Goal: Task Accomplishment & Management: Manage account settings

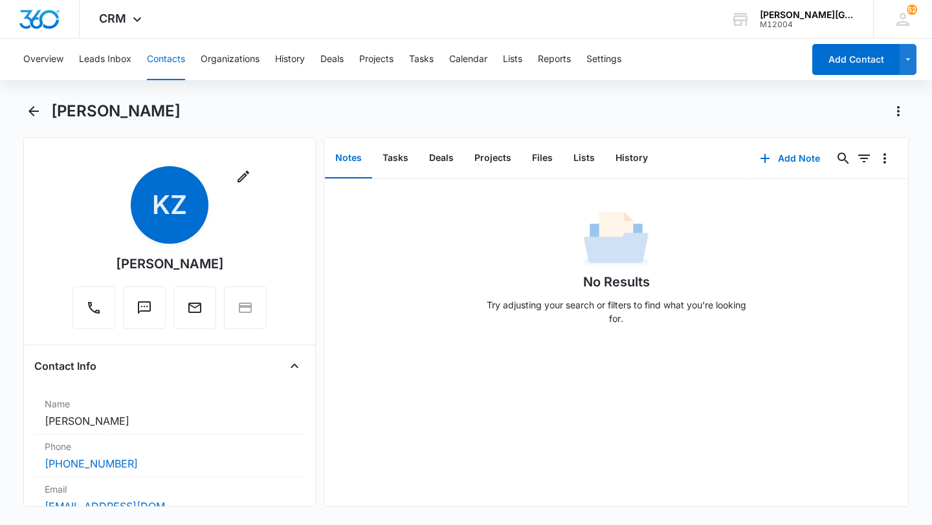
scroll to position [263, 0]
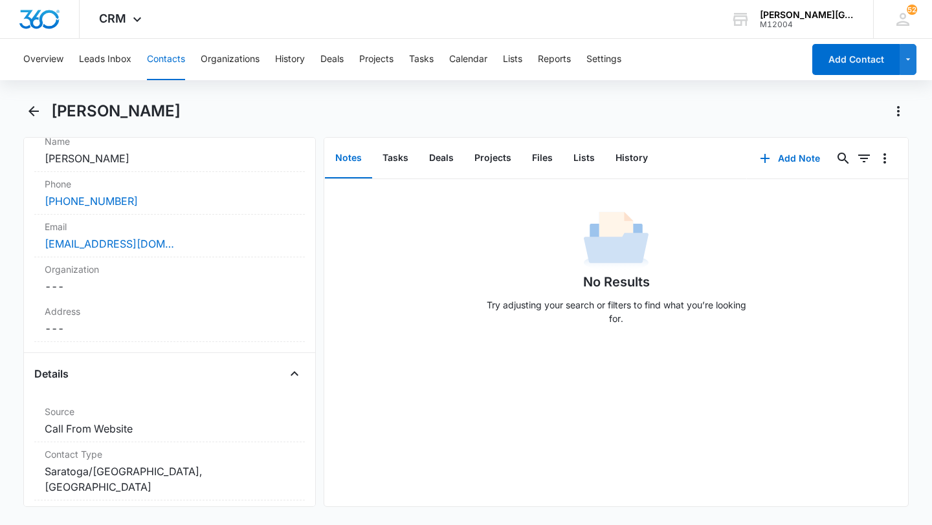
click at [149, 63] on button "Contacts" at bounding box center [166, 59] width 38 height 41
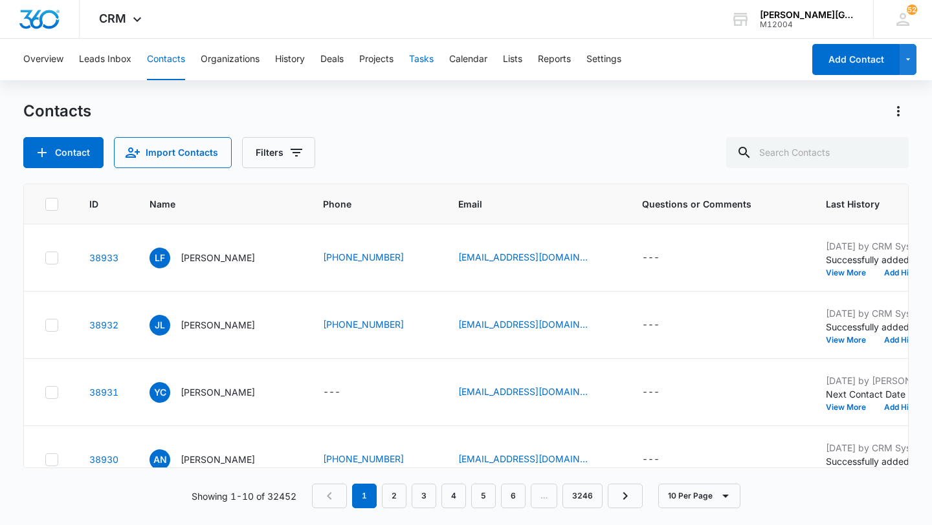
click at [420, 66] on button "Tasks" at bounding box center [421, 59] width 25 height 41
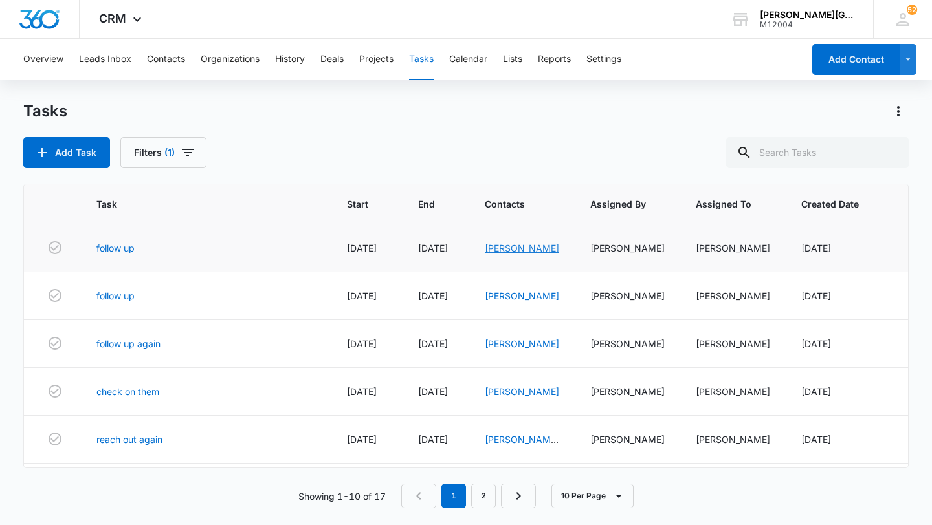
click at [524, 251] on link "[PERSON_NAME]" at bounding box center [522, 248] width 74 height 11
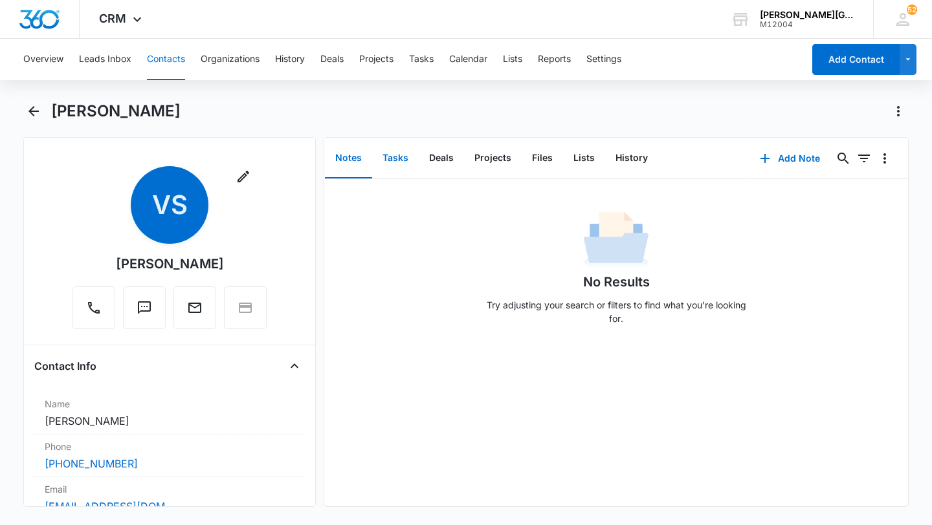
click at [393, 164] on button "Tasks" at bounding box center [395, 158] width 47 height 40
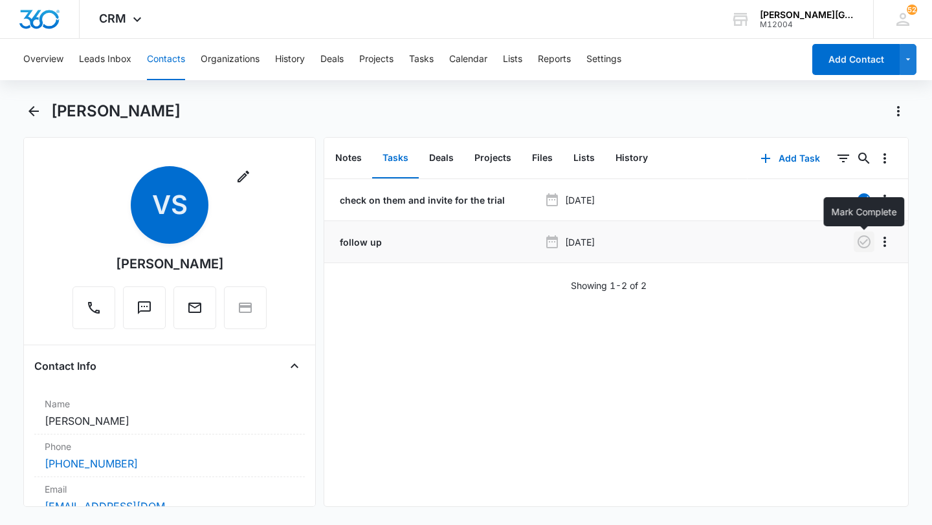
click at [870, 240] on icon "button" at bounding box center [864, 242] width 16 height 16
click at [620, 166] on button "History" at bounding box center [631, 158] width 53 height 40
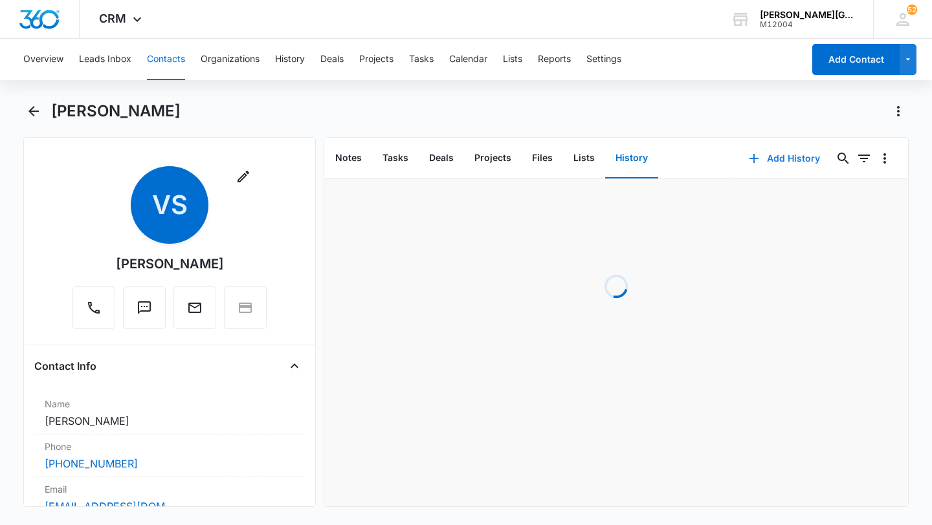
click at [760, 159] on icon "button" at bounding box center [754, 159] width 16 height 16
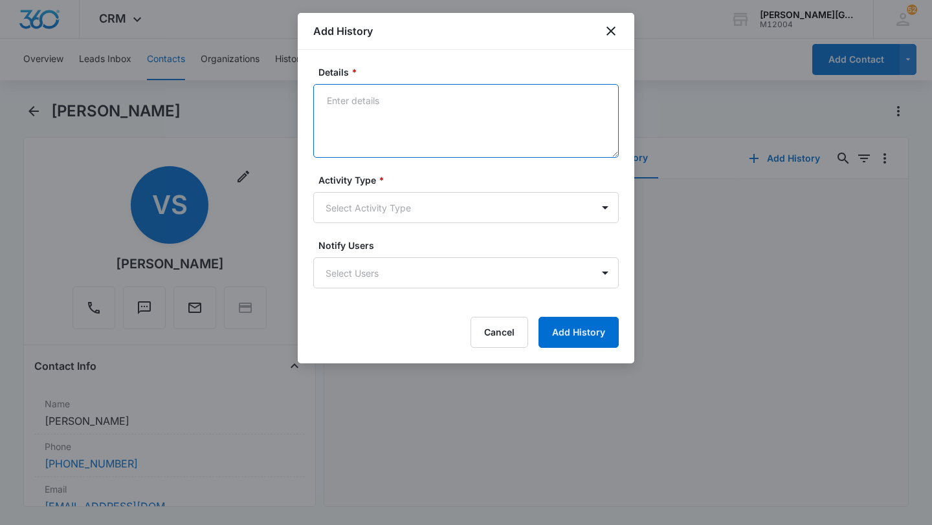
click at [523, 105] on textarea "Details *" at bounding box center [465, 121] width 305 height 74
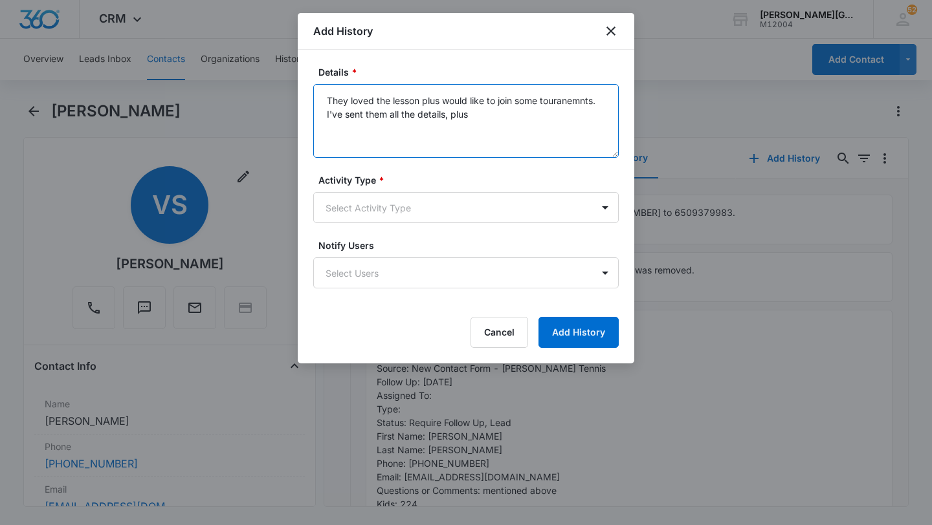
click at [568, 105] on textarea "They loved the lesson plus would like to join some touranemnts. I've sent them …" at bounding box center [465, 121] width 305 height 74
click at [518, 114] on textarea "They loved the lesson plus would like to join some tournaments. I've sent them …" at bounding box center [465, 121] width 305 height 74
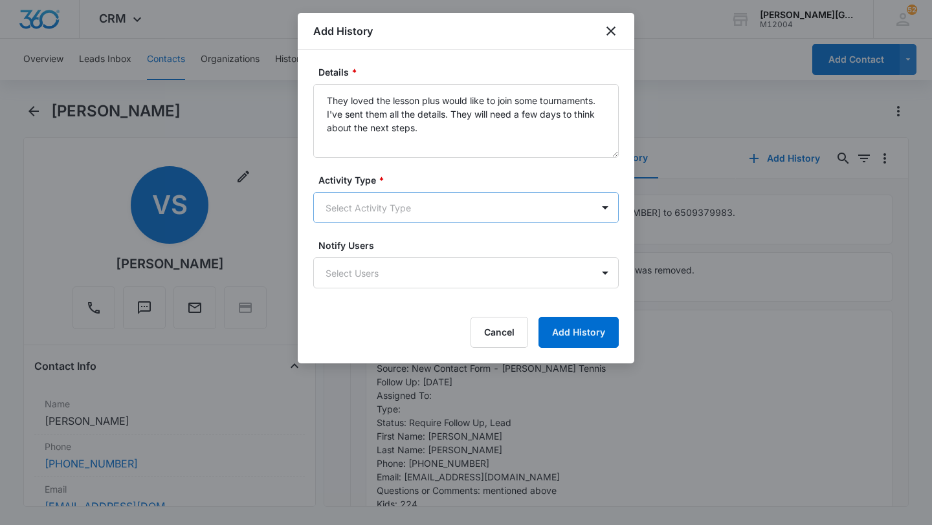
click at [443, 197] on body "CRM Apps Reputation Websites Forms CRM Email Social Shop Payments POS Content A…" at bounding box center [466, 262] width 932 height 525
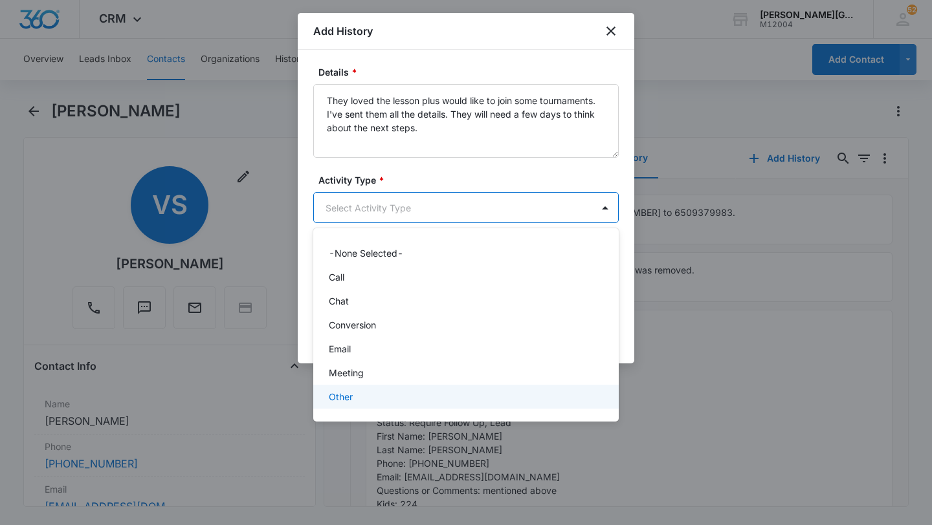
click at [353, 391] on div "Other" at bounding box center [465, 397] width 272 height 14
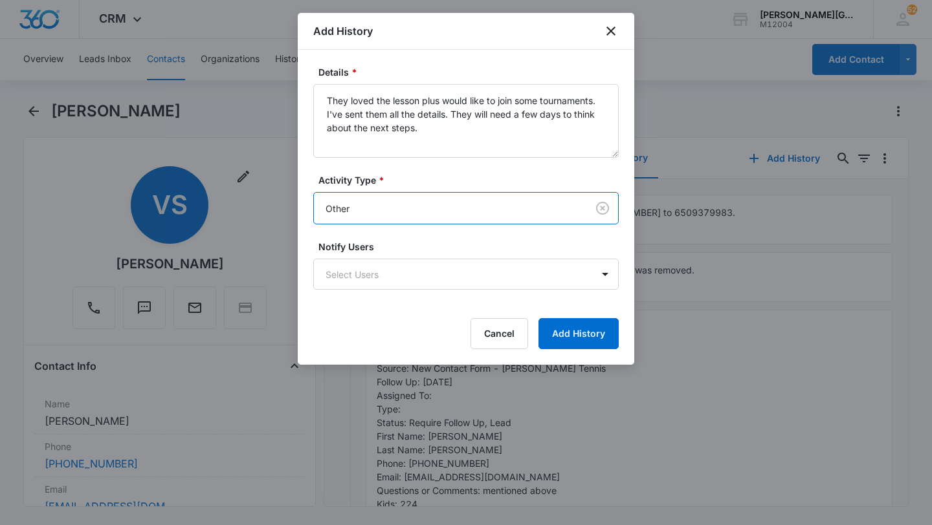
click at [368, 214] on body "CRM Apps Reputation Websites Forms CRM Email Social Shop Payments POS Content A…" at bounding box center [466, 262] width 932 height 525
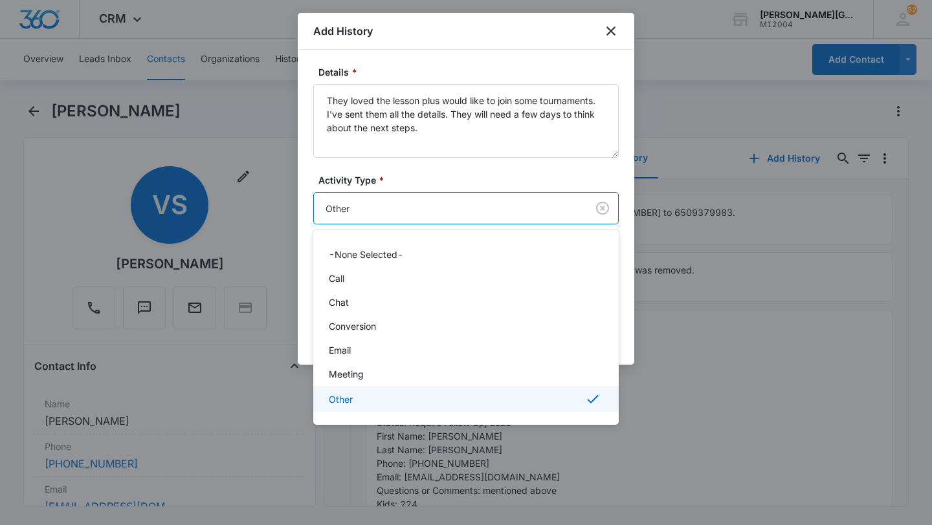
click at [355, 405] on div "Other" at bounding box center [465, 399] width 272 height 16
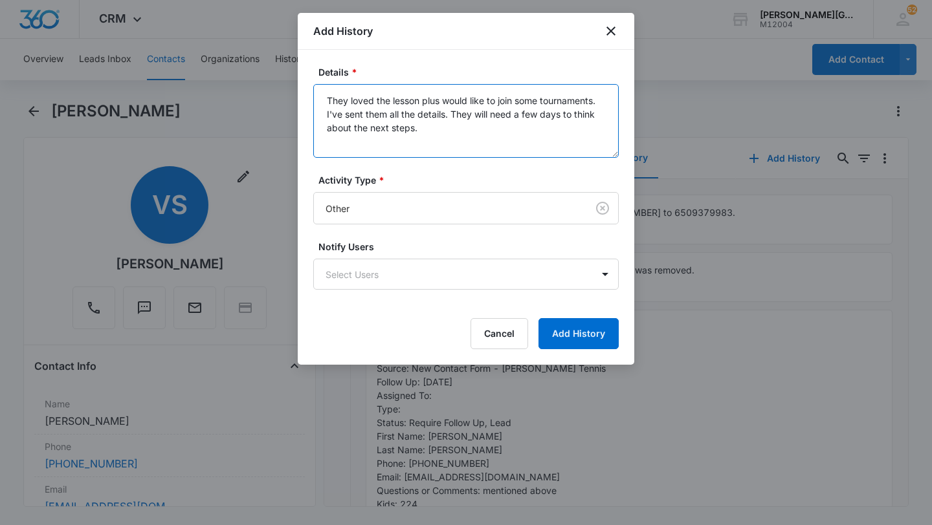
click at [378, 122] on textarea "They loved the lesson plus would like to join some tournaments. I've sent them …" at bounding box center [465, 121] width 305 height 74
paste textarea "and would like to join some tournaments. I sent them all the details. They will…"
type textarea "They loved the lesson and would like to join some tournaments. I sent them all …"
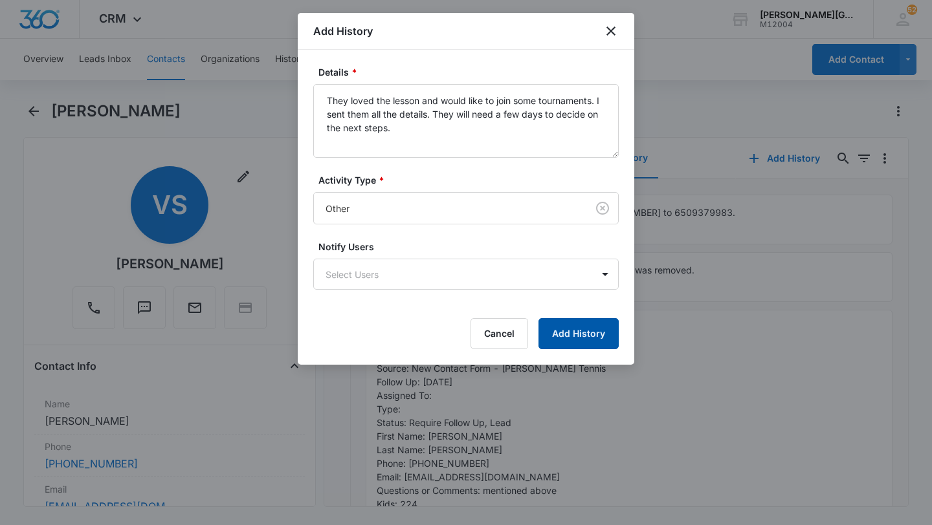
click at [577, 325] on button "Add History" at bounding box center [578, 333] width 80 height 31
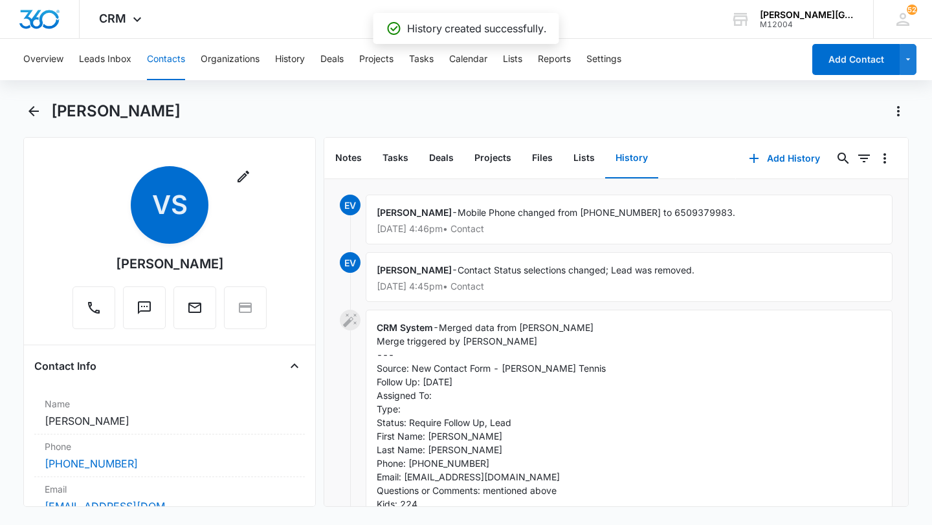
click at [140, 267] on div "[PERSON_NAME]" at bounding box center [170, 263] width 108 height 19
copy div "[PERSON_NAME]"
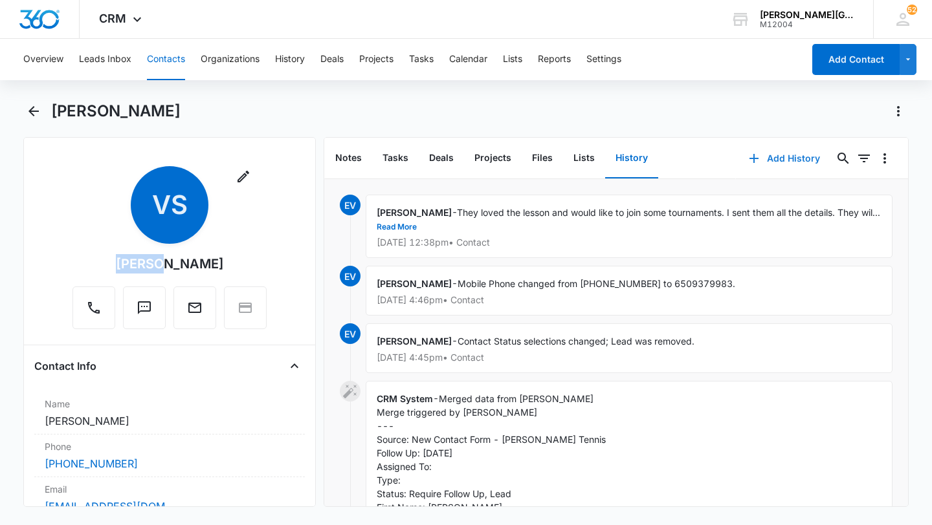
click at [753, 166] on button "Add History" at bounding box center [784, 158] width 97 height 31
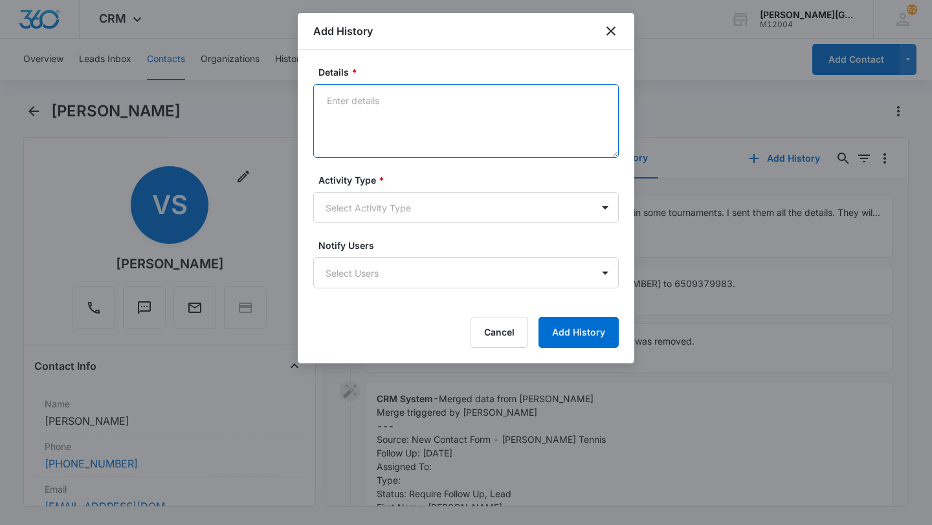
click at [406, 115] on textarea "Details *" at bounding box center [465, 121] width 305 height 74
paste textarea "Hello [PERSON_NAME], It was great chatting with you [DATE]! We're happy to hear…"
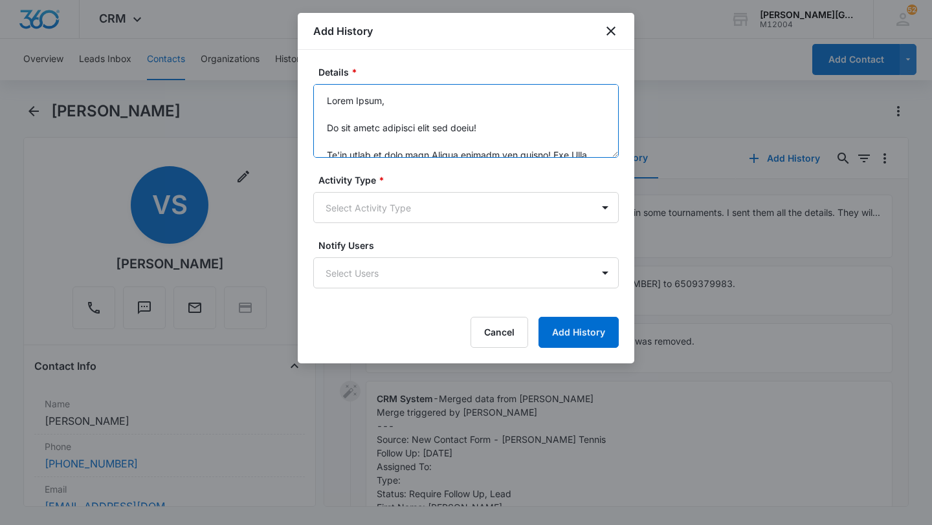
scroll to position [751, 0]
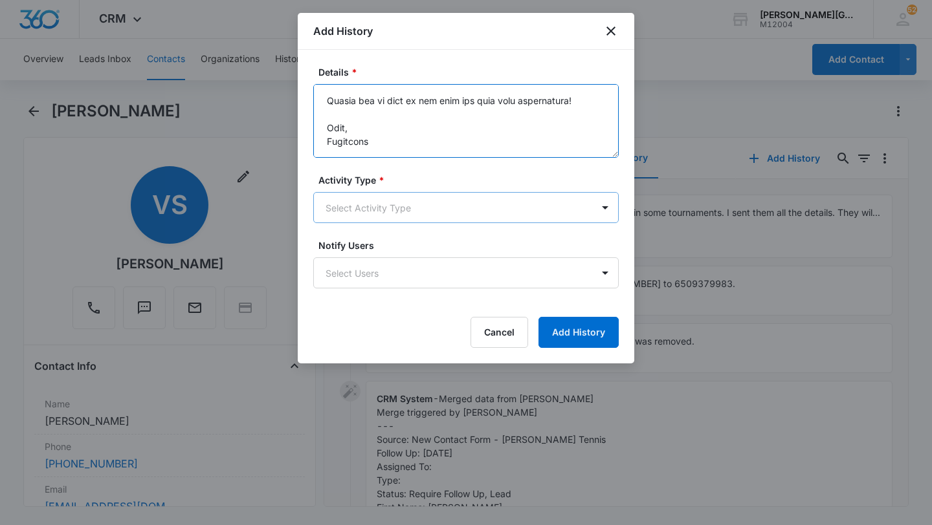
type textarea "Hello [PERSON_NAME], It was great chatting with you [DATE]! We're happy to hear…"
click at [368, 206] on body "CRM Apps Reputation Websites Forms CRM Email Social Shop Payments POS Content A…" at bounding box center [466, 262] width 932 height 525
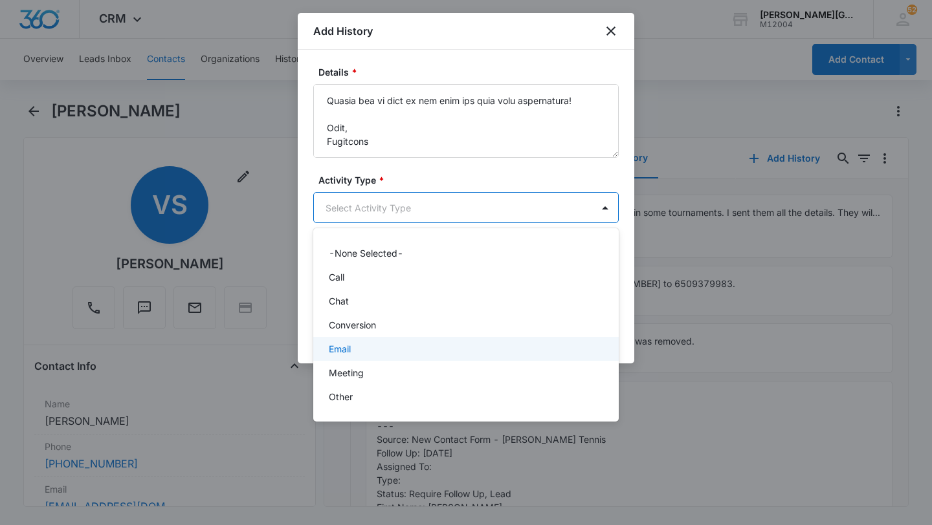
click at [348, 351] on p "Email" at bounding box center [340, 349] width 22 height 14
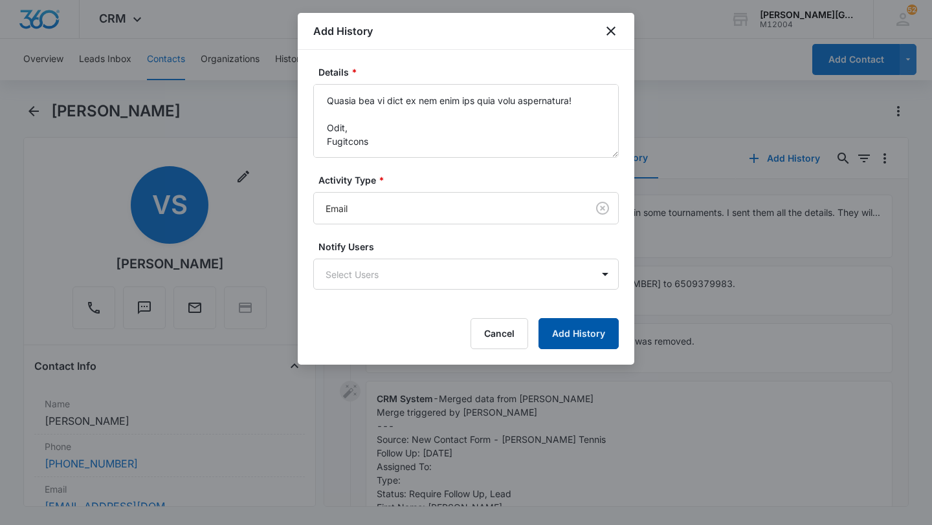
click at [617, 336] on button "Add History" at bounding box center [578, 333] width 80 height 31
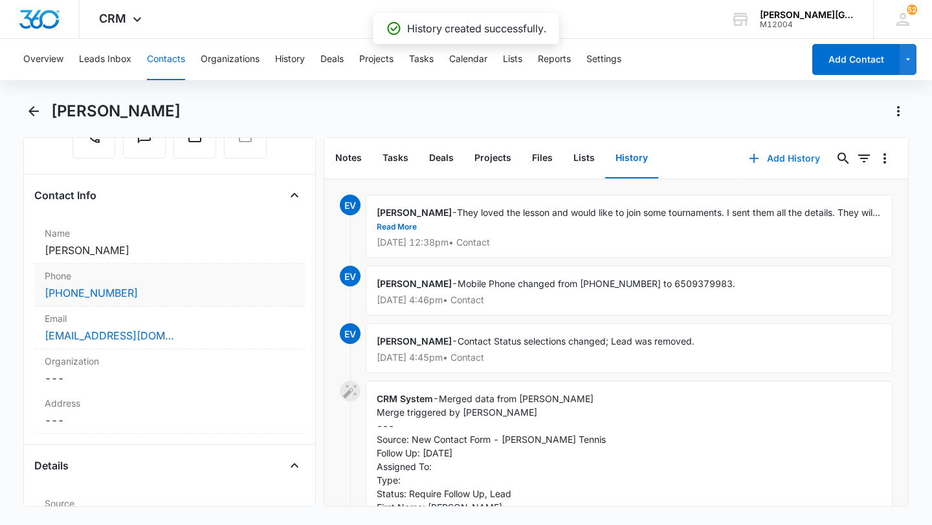
scroll to position [596, 0]
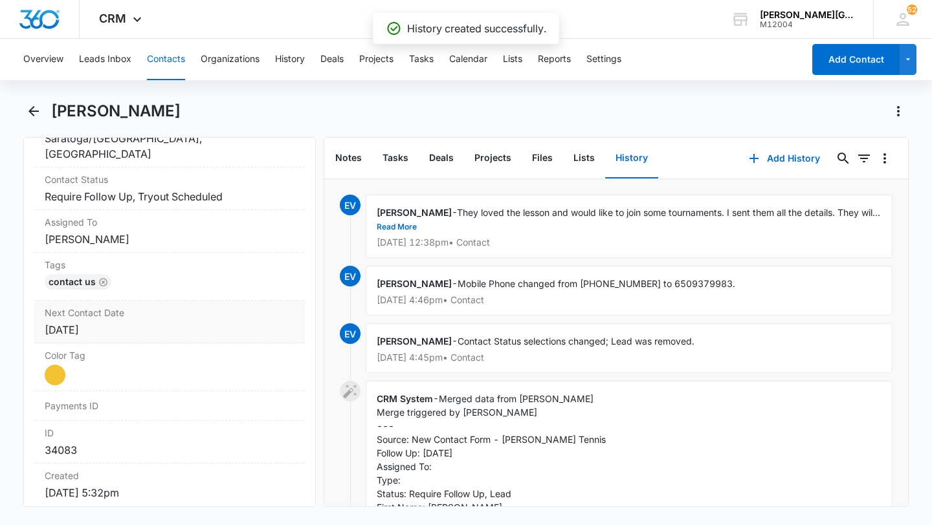
click at [164, 320] on div "Next Contact Date Cancel Save Changes [DATE]" at bounding box center [169, 322] width 270 height 43
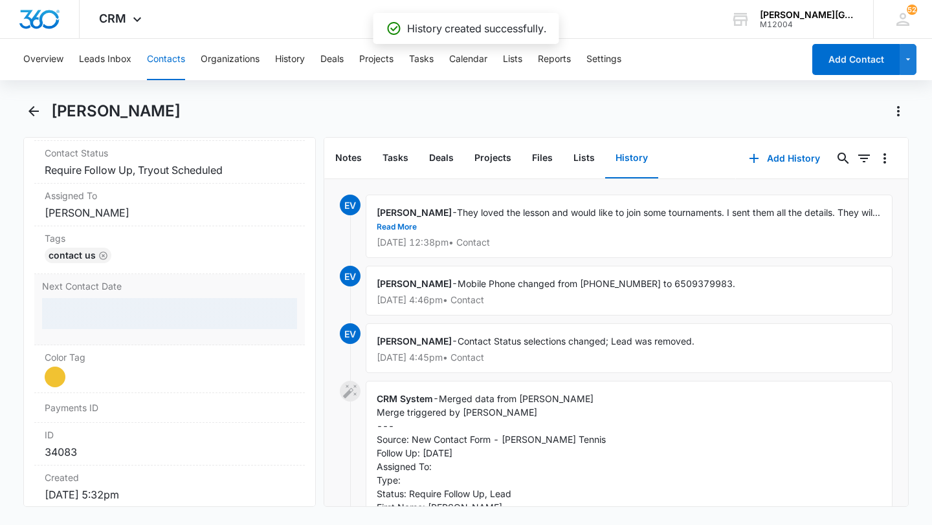
scroll to position [624, 0]
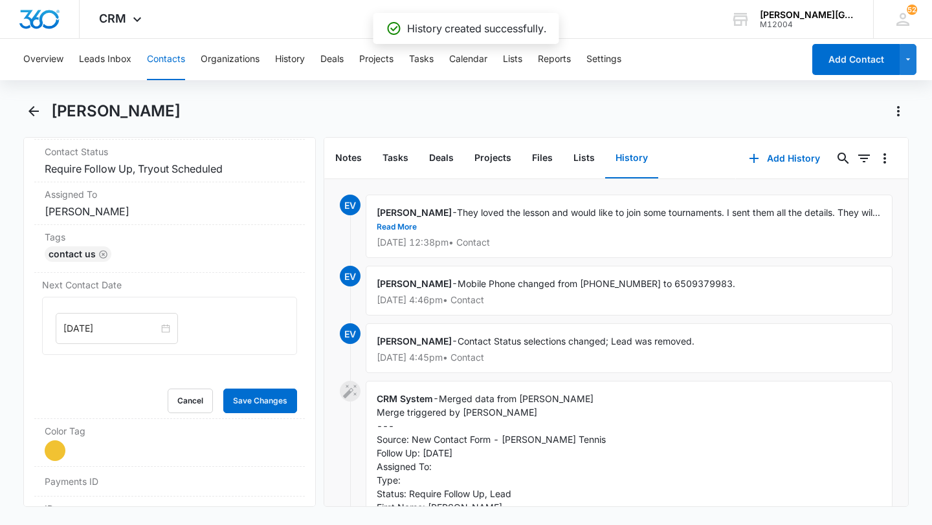
click at [100, 320] on div "[DATE]" at bounding box center [117, 328] width 122 height 31
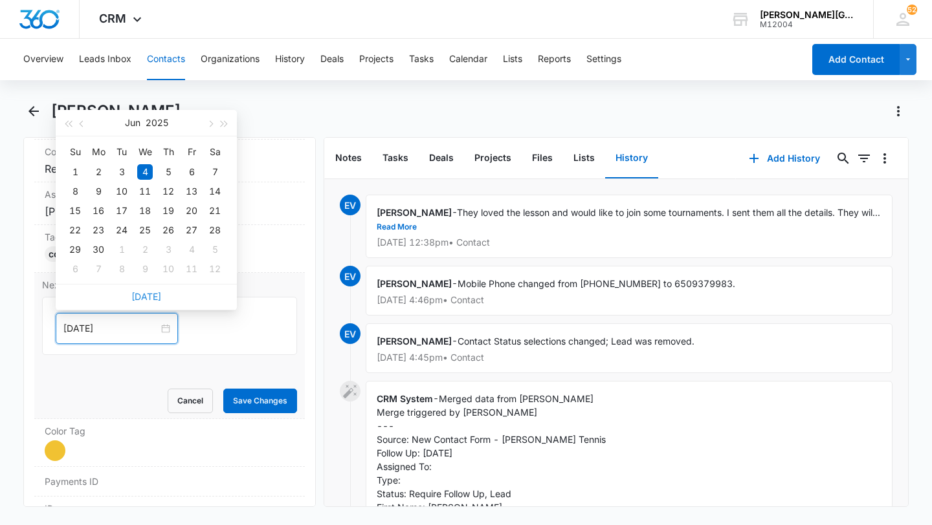
click at [149, 293] on link "[DATE]" at bounding box center [146, 296] width 30 height 11
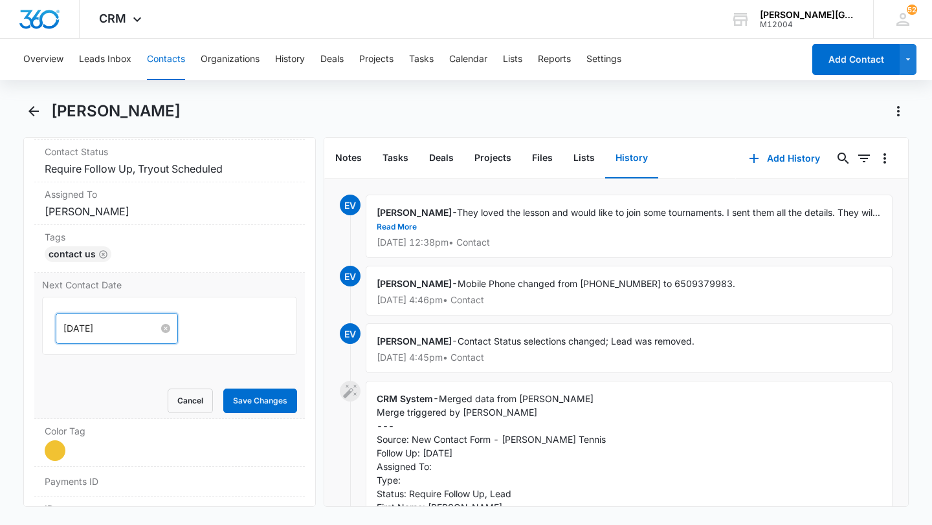
click at [99, 326] on input "[DATE]" at bounding box center [110, 329] width 95 height 14
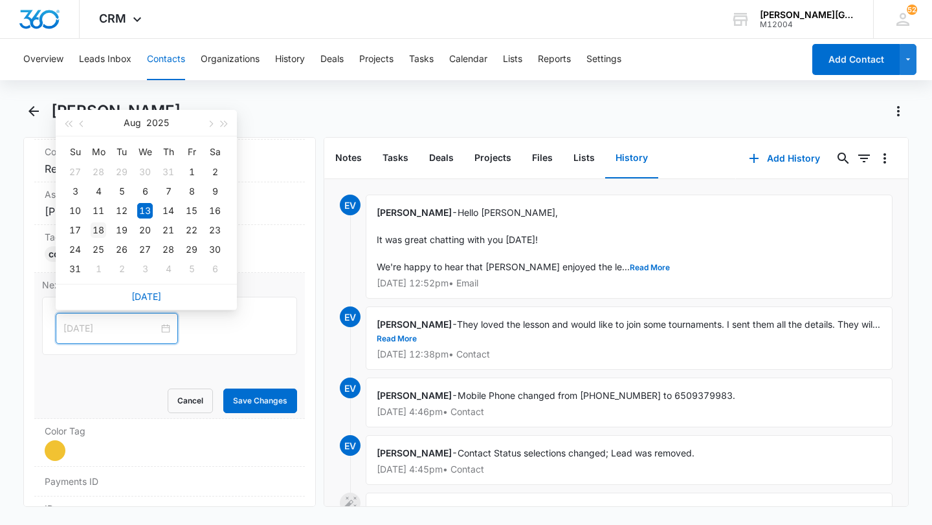
type input "[DATE]"
click at [101, 230] on div "18" at bounding box center [99, 231] width 16 height 16
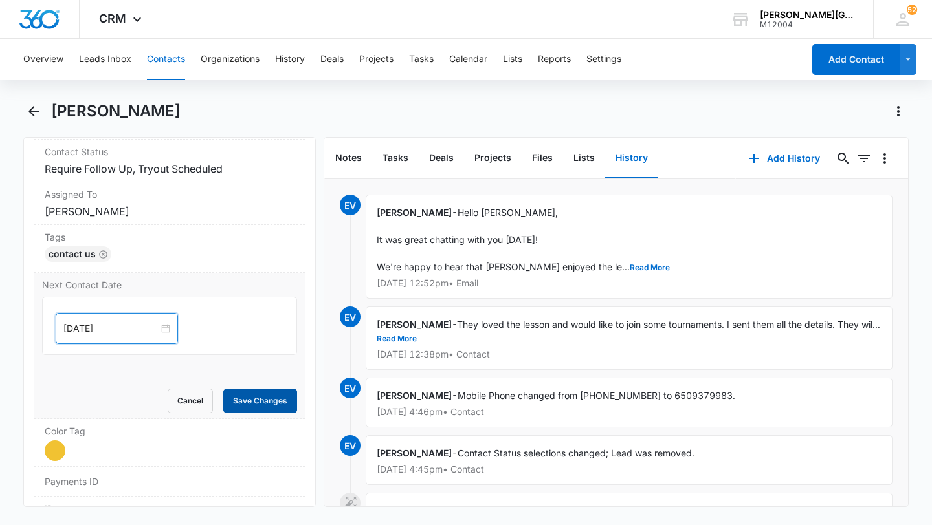
click at [255, 396] on button "Save Changes" at bounding box center [260, 401] width 74 height 25
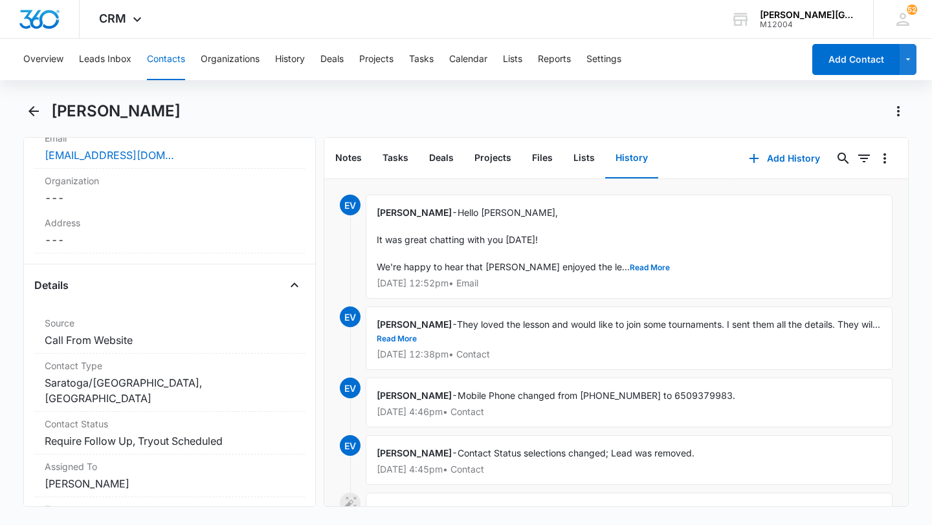
scroll to position [0, 0]
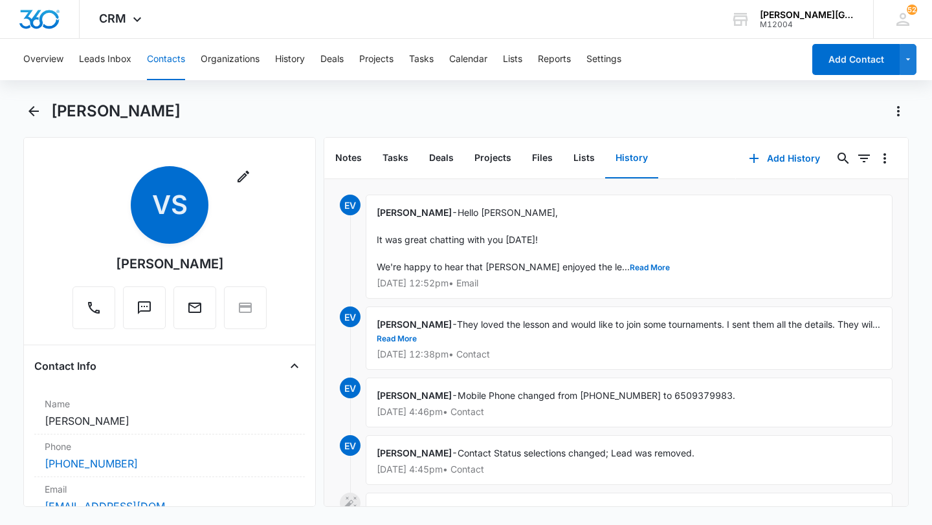
click at [158, 66] on button "Contacts" at bounding box center [166, 59] width 38 height 41
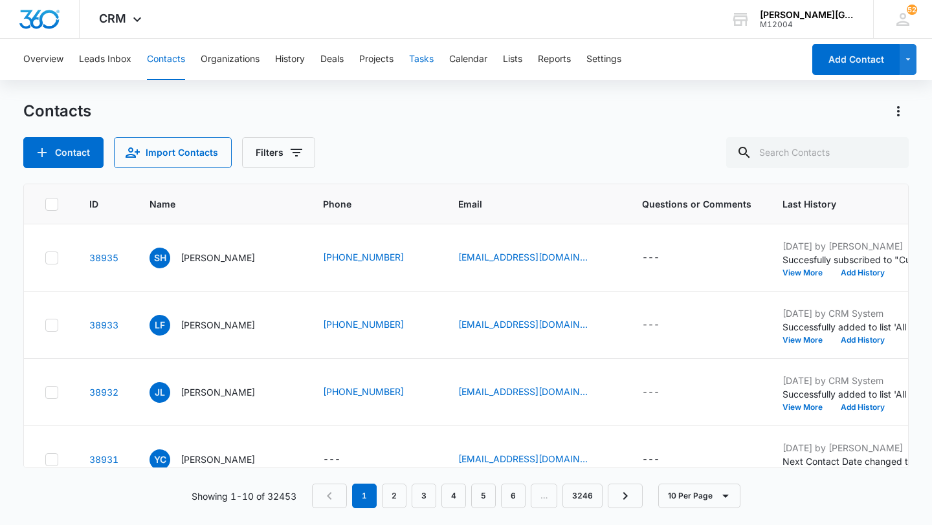
click at [422, 62] on button "Tasks" at bounding box center [421, 59] width 25 height 41
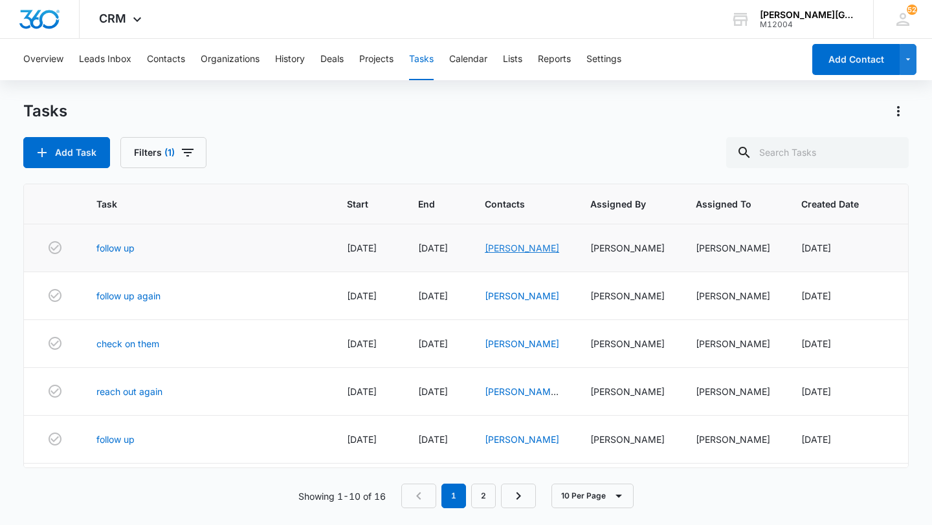
click at [520, 250] on link "[PERSON_NAME]" at bounding box center [522, 248] width 74 height 11
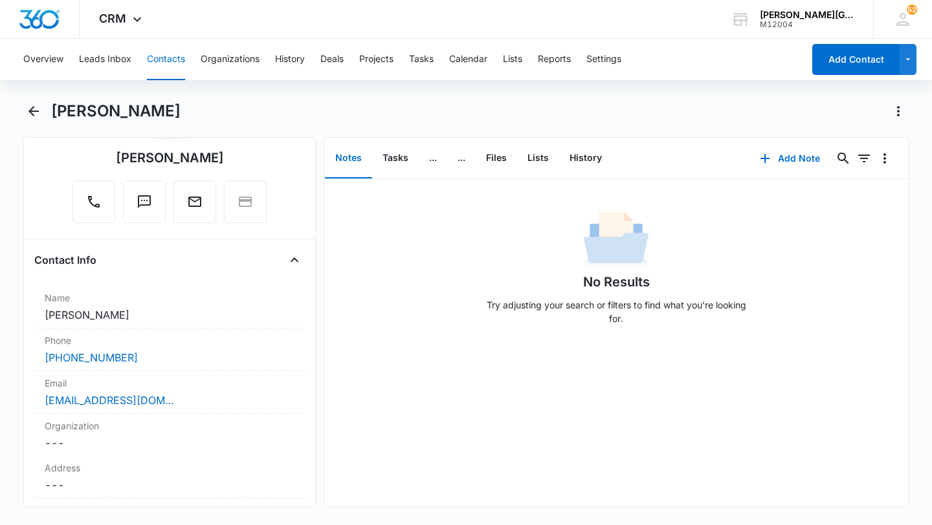
scroll to position [116, 0]
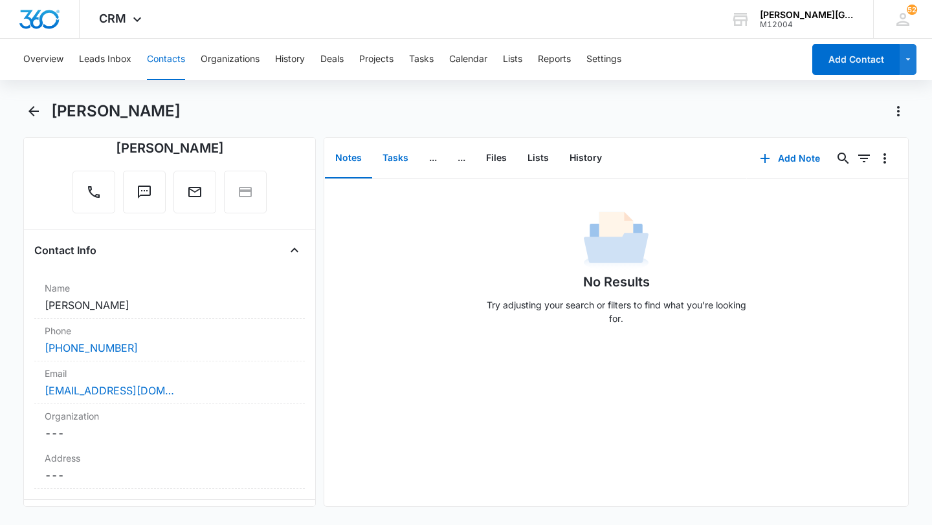
click at [387, 156] on button "Tasks" at bounding box center [395, 158] width 47 height 40
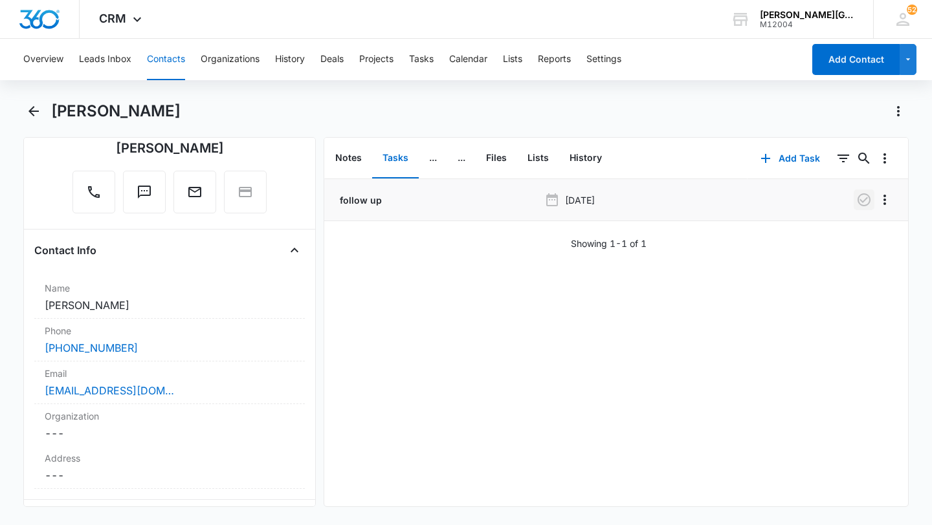
click at [869, 203] on icon "button" at bounding box center [863, 199] width 13 height 13
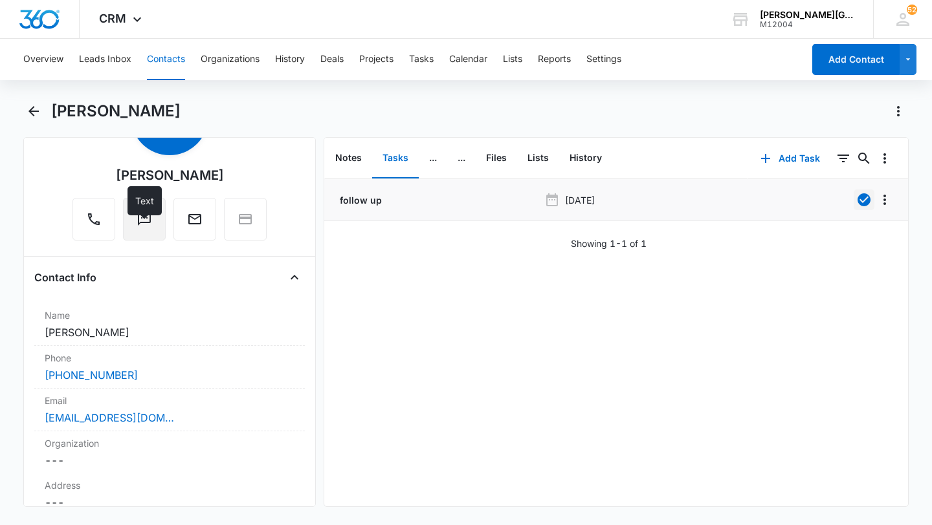
scroll to position [97, 0]
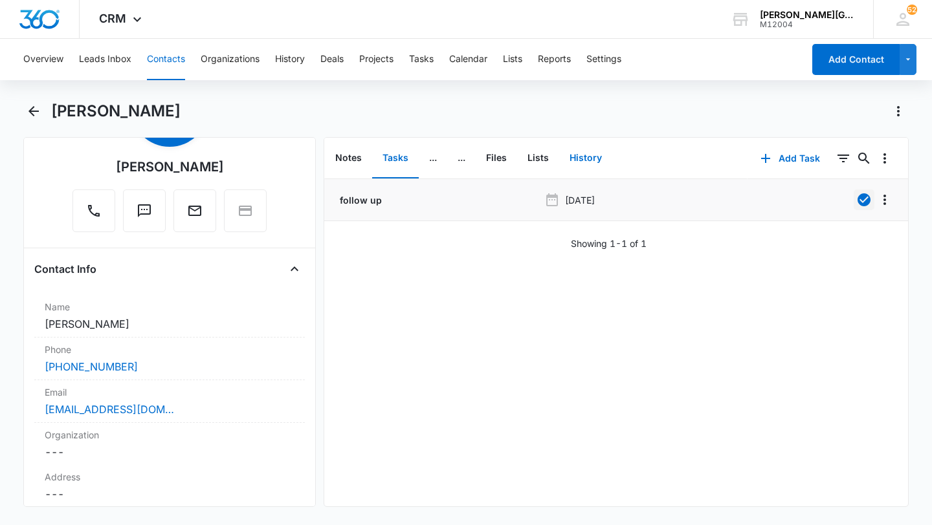
click at [584, 155] on button "History" at bounding box center [585, 158] width 53 height 40
click at [740, 160] on button "Add History" at bounding box center [784, 158] width 97 height 31
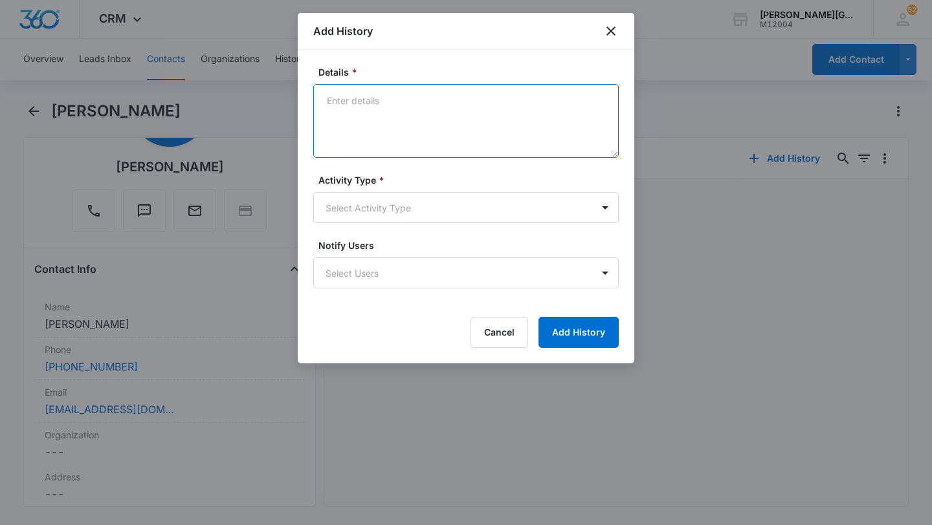
click at [607, 124] on textarea "Details *" at bounding box center [465, 121] width 305 height 74
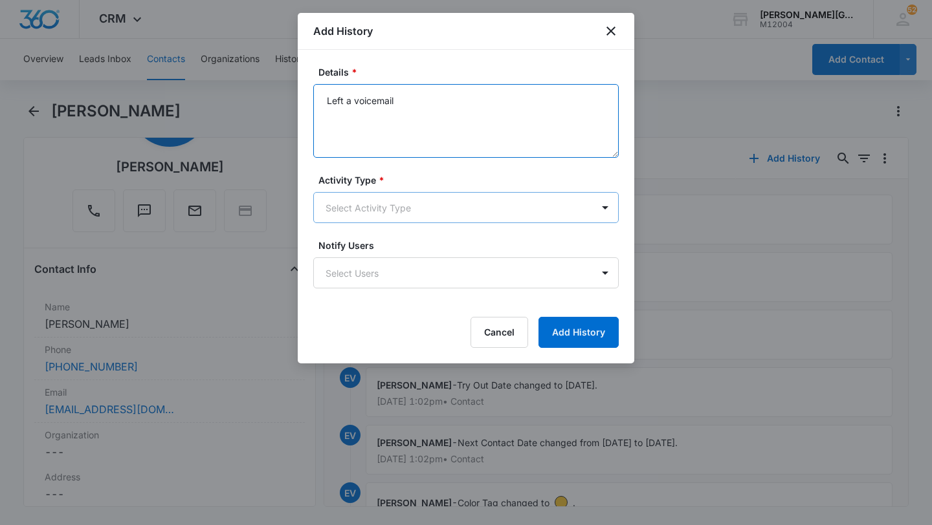
type textarea "Left a voicemail"
click at [461, 212] on body "CRM Apps Reputation Websites Forms CRM Email Social Shop Payments POS Content A…" at bounding box center [466, 262] width 932 height 525
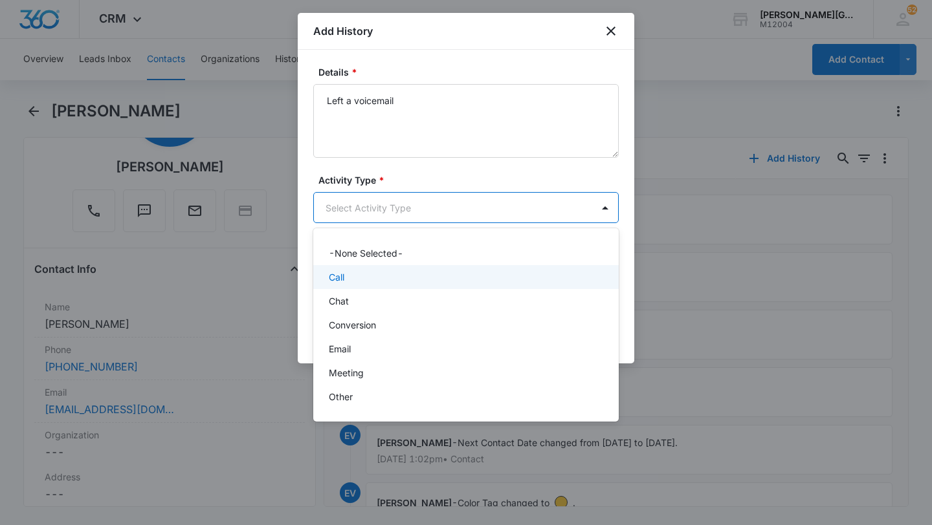
click at [336, 280] on p "Call" at bounding box center [337, 277] width 16 height 14
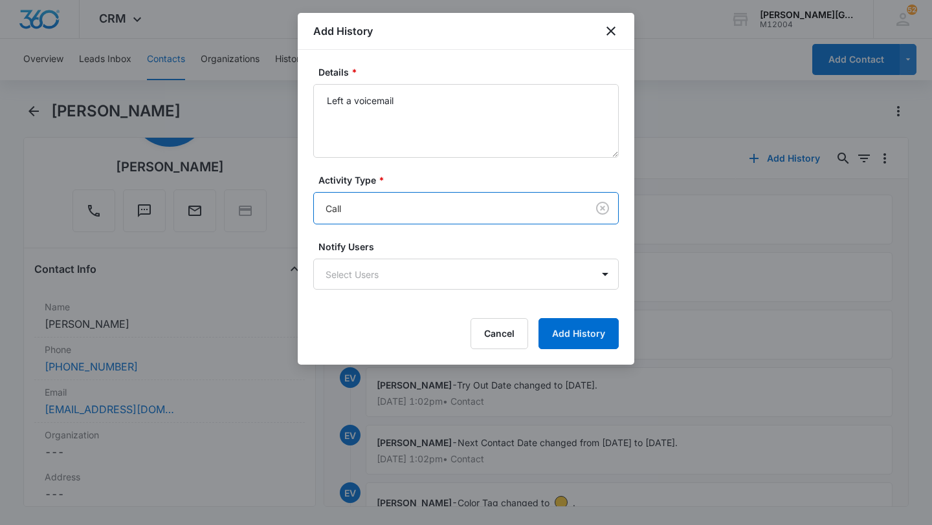
click at [380, 201] on body "CRM Apps Reputation Websites Forms CRM Email Social Shop Payments POS Content A…" at bounding box center [466, 262] width 932 height 525
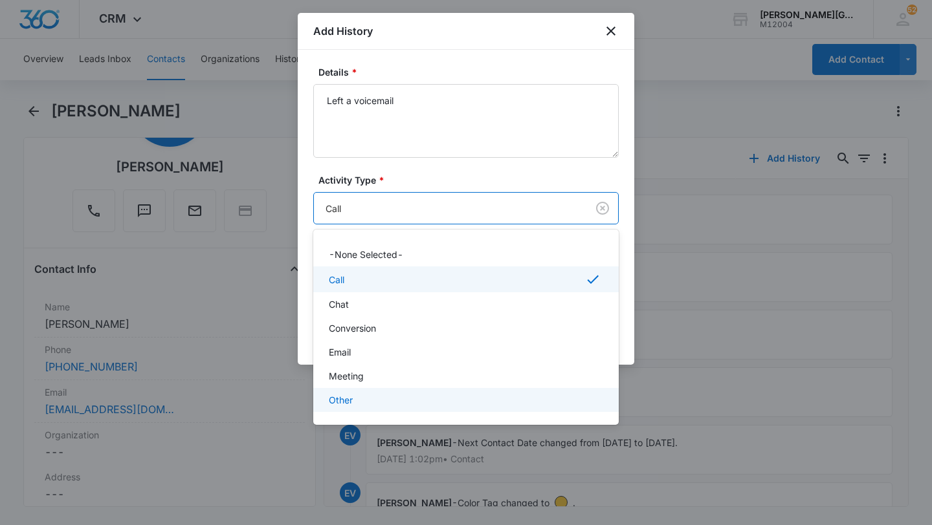
click at [363, 393] on div "Other" at bounding box center [465, 400] width 272 height 14
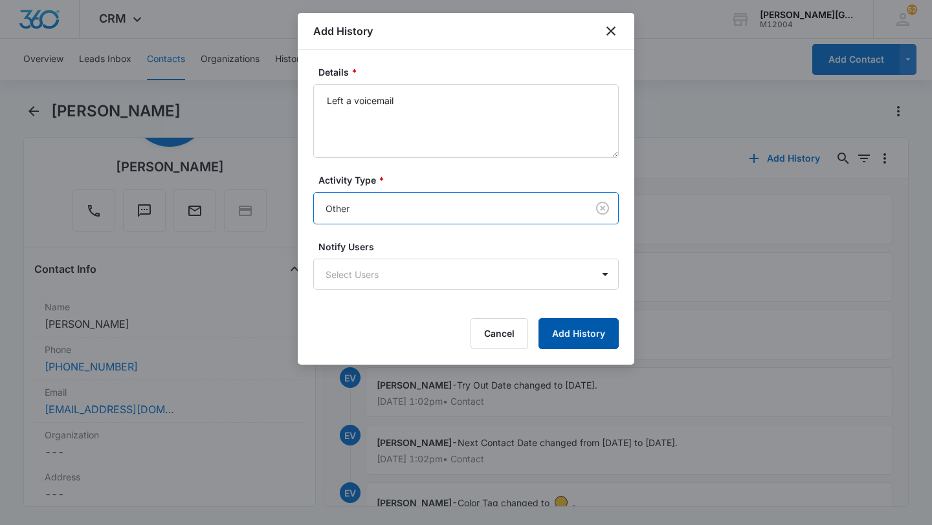
click at [595, 333] on button "Add History" at bounding box center [578, 333] width 80 height 31
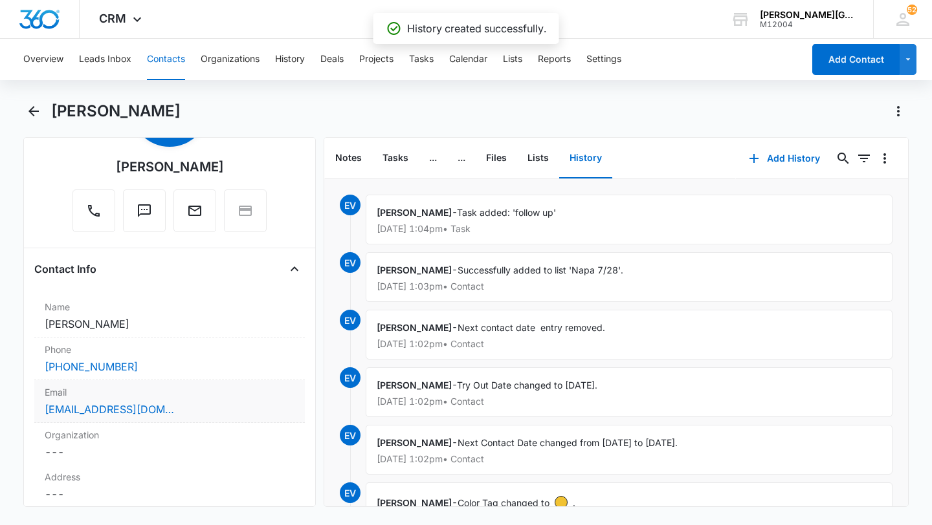
click at [178, 412] on div "[EMAIL_ADDRESS][DOMAIN_NAME]" at bounding box center [170, 410] width 250 height 16
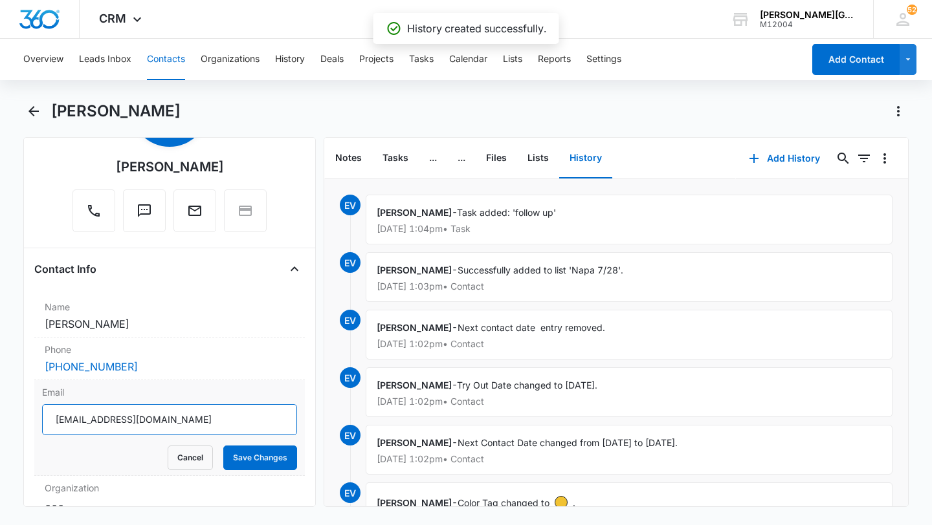
click at [158, 417] on input "[EMAIL_ADDRESS][DOMAIN_NAME]" at bounding box center [169, 419] width 255 height 31
click at [195, 457] on button "Cancel" at bounding box center [190, 458] width 45 height 25
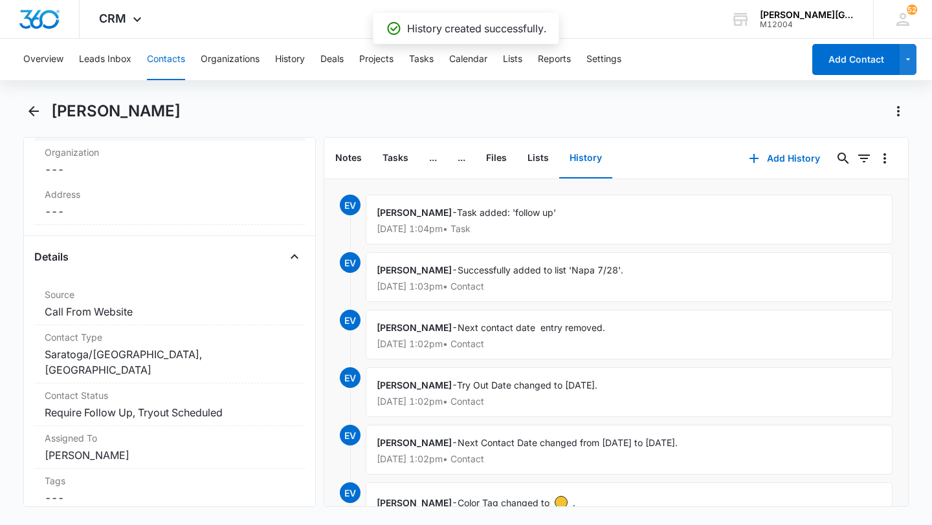
scroll to position [380, 0]
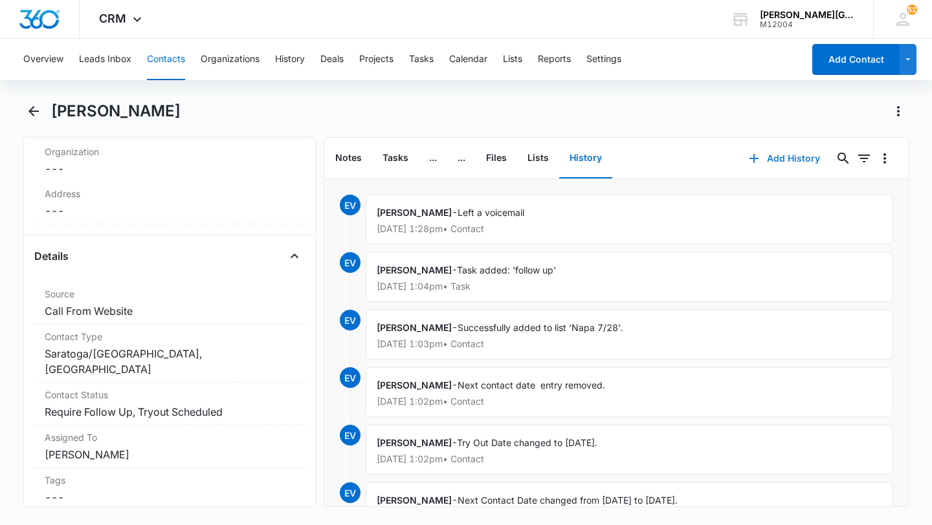
click at [767, 153] on button "Add History" at bounding box center [784, 158] width 97 height 31
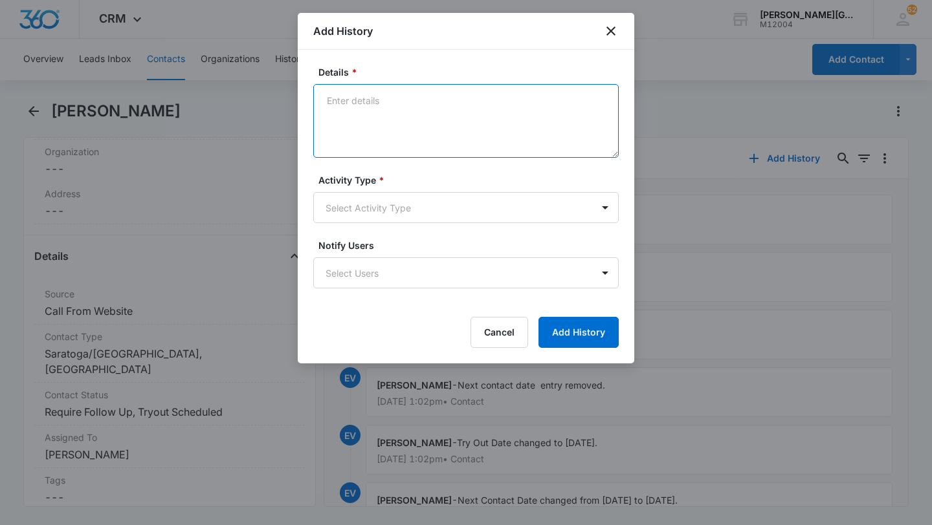
click at [397, 116] on textarea "Details *" at bounding box center [465, 121] width 305 height 74
paste textarea "Hello [PERSON_NAME], Hope this email finds you well! [PERSON_NAME] had the Tour…"
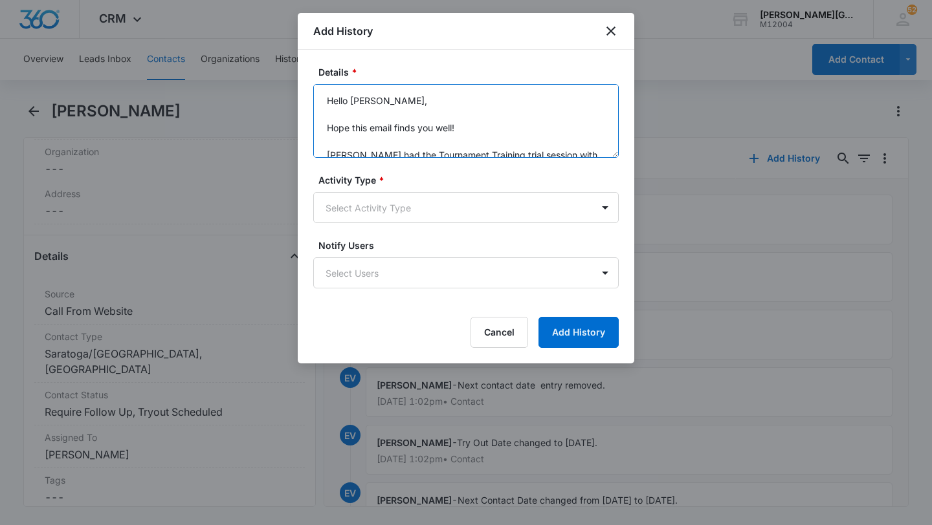
scroll to position [112, 0]
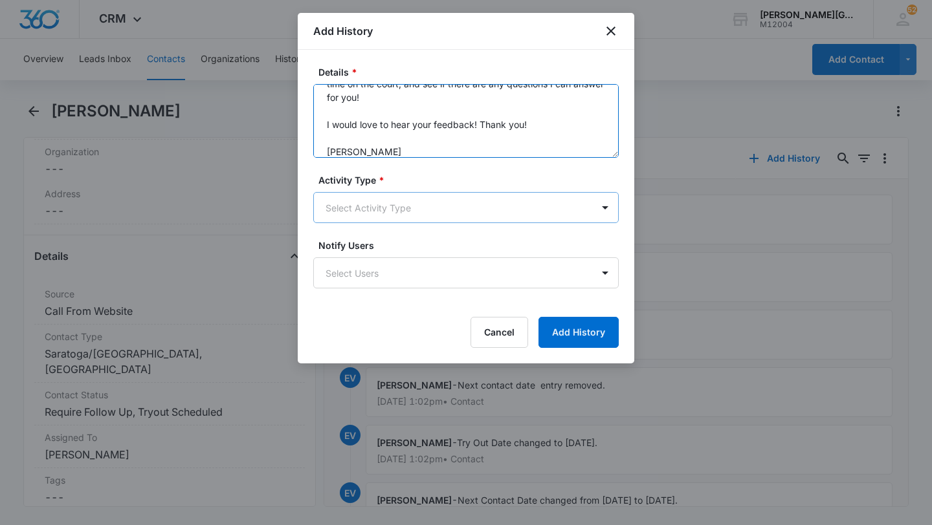
type textarea "Hello [PERSON_NAME], Hope this email finds you well! [PERSON_NAME] had the Tour…"
click at [401, 217] on body "CRM Apps Reputation Websites Forms CRM Email Social Shop Payments POS Content A…" at bounding box center [466, 262] width 932 height 525
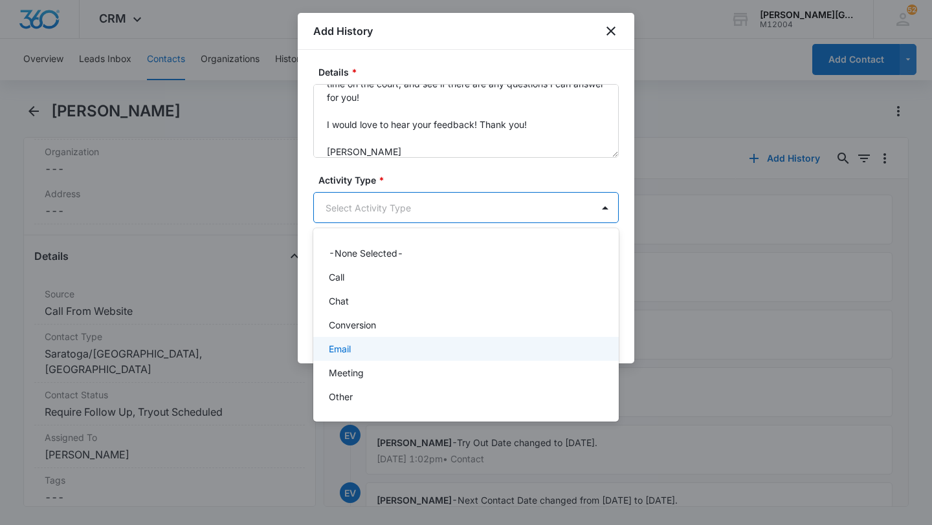
click at [356, 350] on div "Email" at bounding box center [465, 349] width 272 height 14
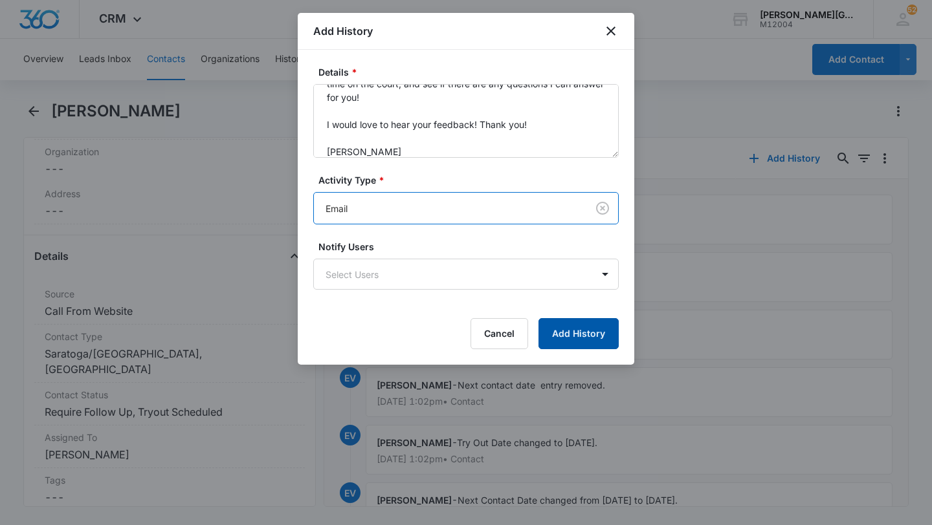
click at [571, 326] on button "Add History" at bounding box center [578, 333] width 80 height 31
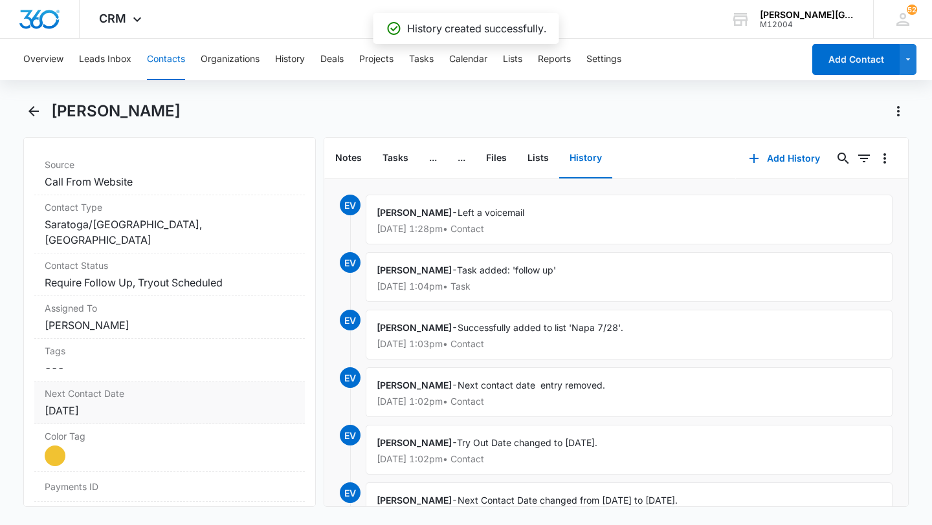
click at [127, 402] on div "Next Contact Date Cancel Save Changes [DATE]" at bounding box center [169, 403] width 270 height 43
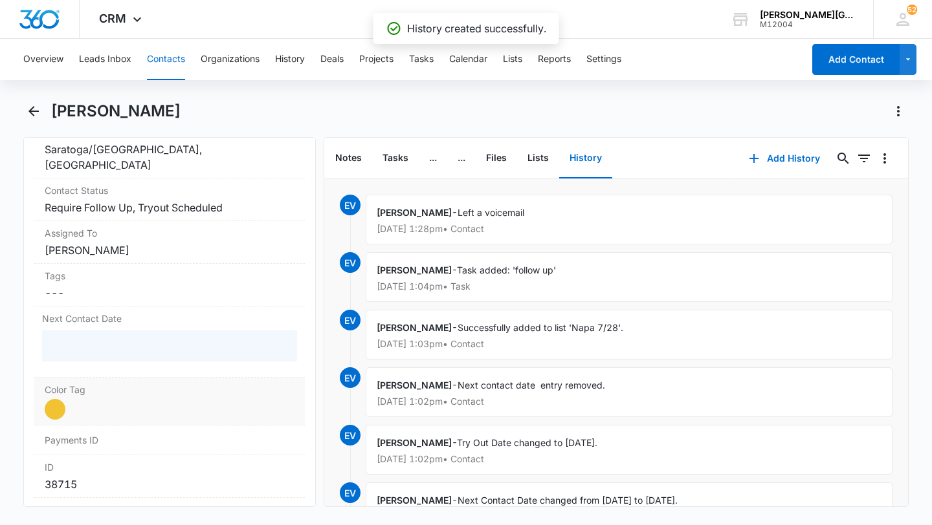
scroll to position [595, 0]
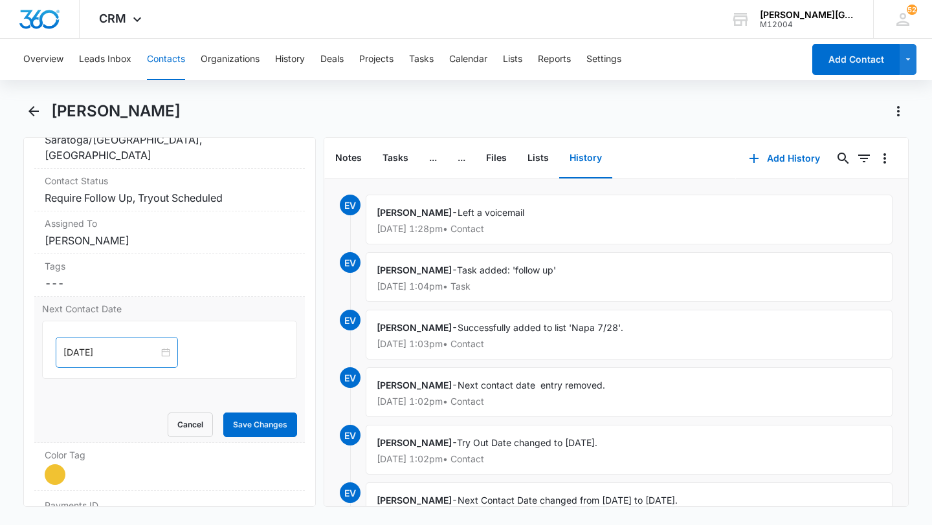
click at [101, 342] on div "[DATE]" at bounding box center [117, 352] width 122 height 31
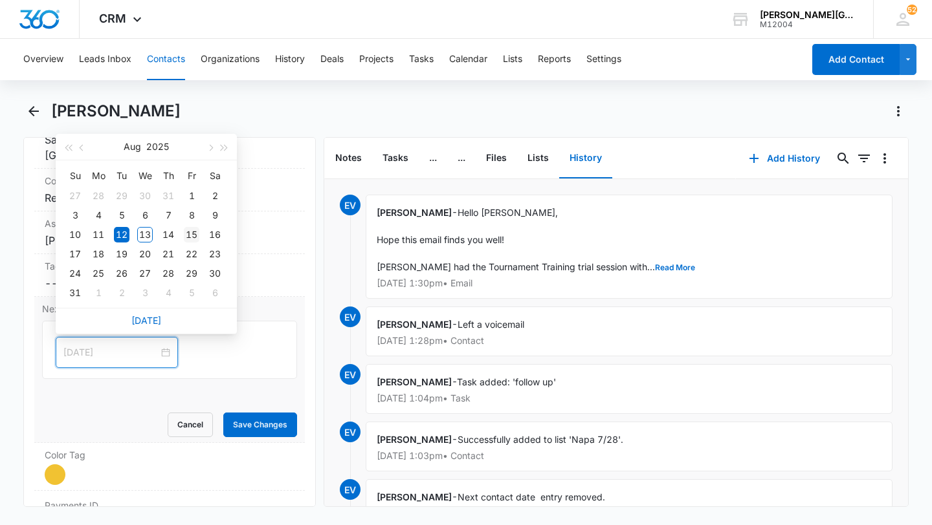
type input "[DATE]"
click at [191, 236] on div "15" at bounding box center [192, 235] width 16 height 16
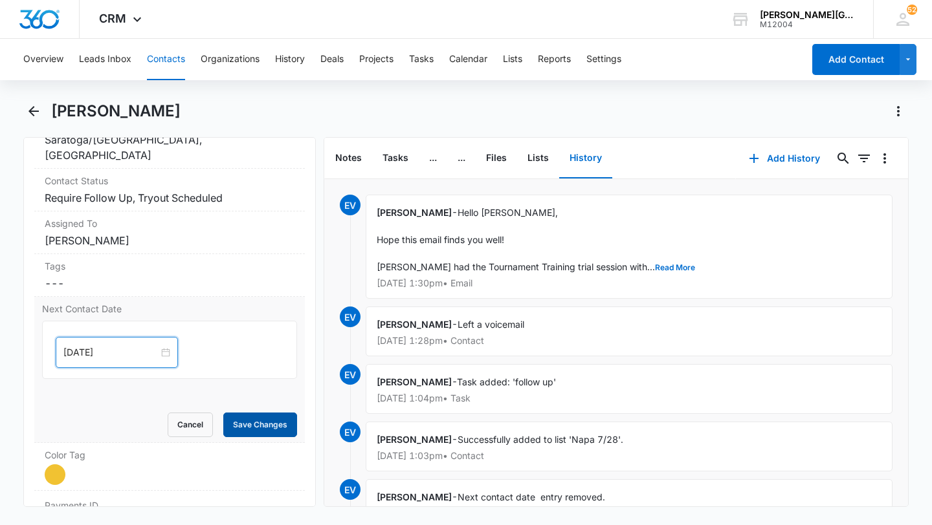
click at [238, 420] on button "Save Changes" at bounding box center [260, 425] width 74 height 25
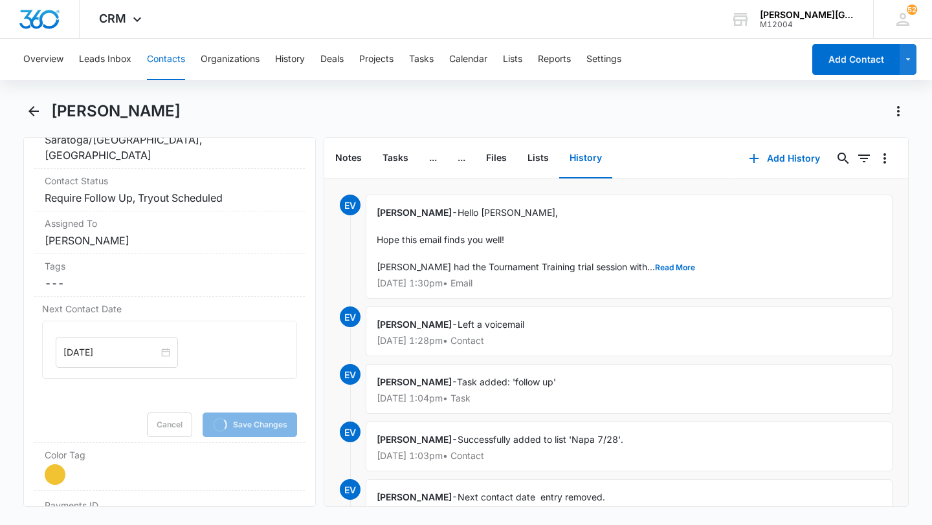
click at [168, 52] on button "Contacts" at bounding box center [166, 59] width 38 height 41
